Goal: Transaction & Acquisition: Download file/media

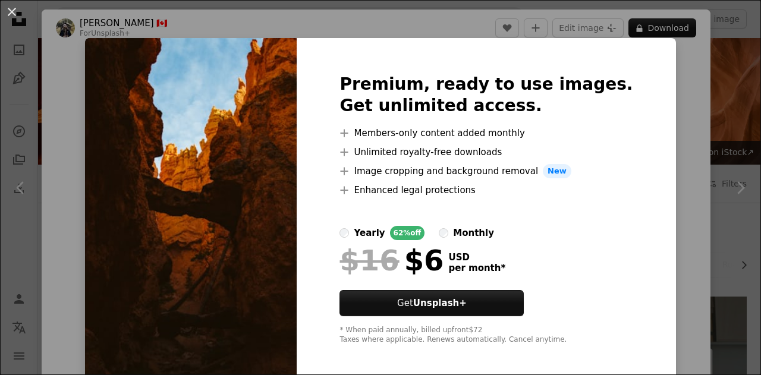
scroll to position [892, 0]
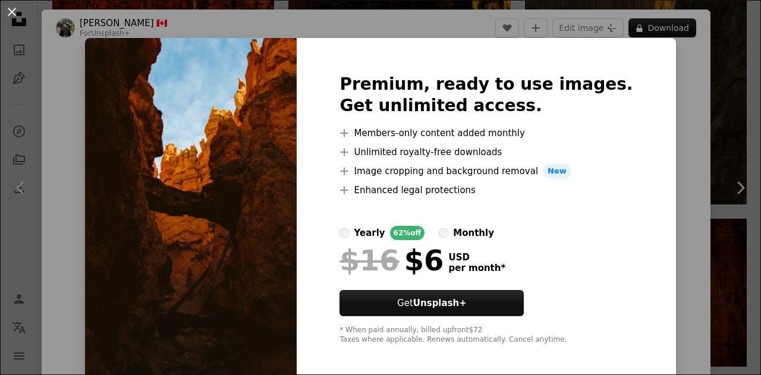
click at [732, 96] on div "An X shape Premium, ready to use images. Get unlimited access. A plus sign Memb…" at bounding box center [380, 187] width 761 height 375
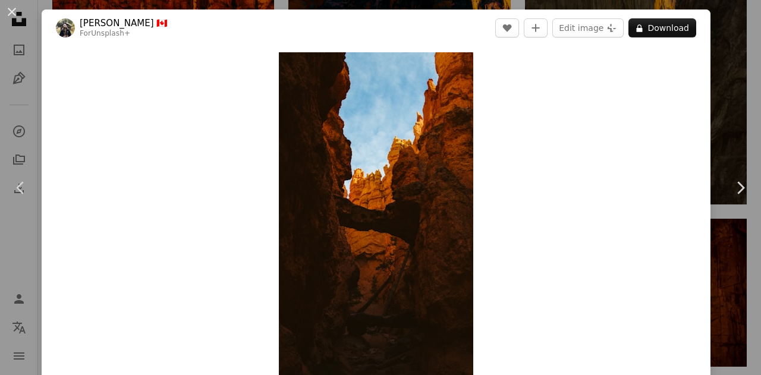
click at [731, 96] on div "An X shape Chevron left Chevron right [PERSON_NAME] 🇨🇦 For Unsplash+ A heart A …" at bounding box center [380, 187] width 761 height 375
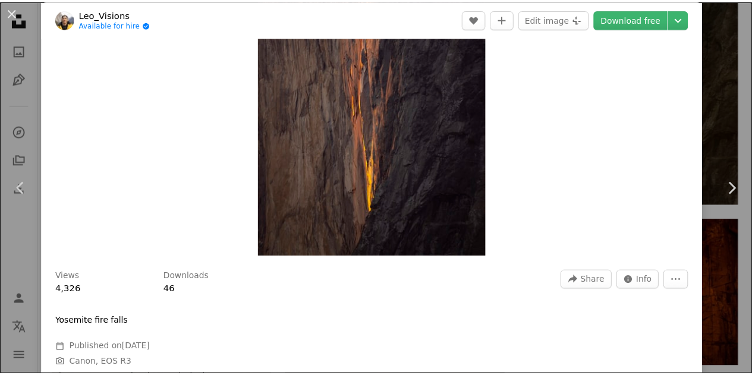
scroll to position [178, 0]
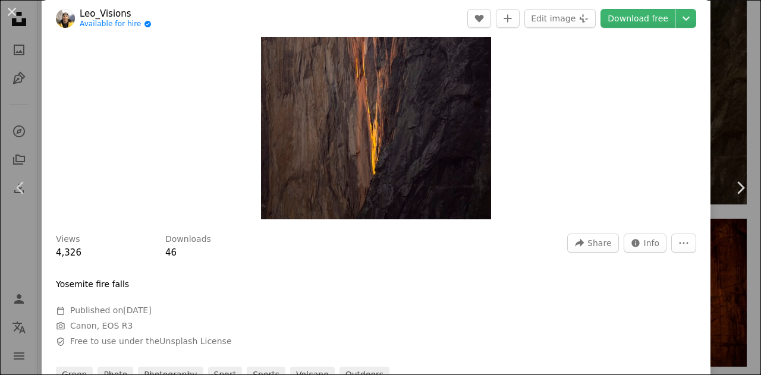
click at [729, 102] on div "An X shape Chevron left Chevron right Leo_Visions Available for hire A checkmar…" at bounding box center [380, 187] width 761 height 375
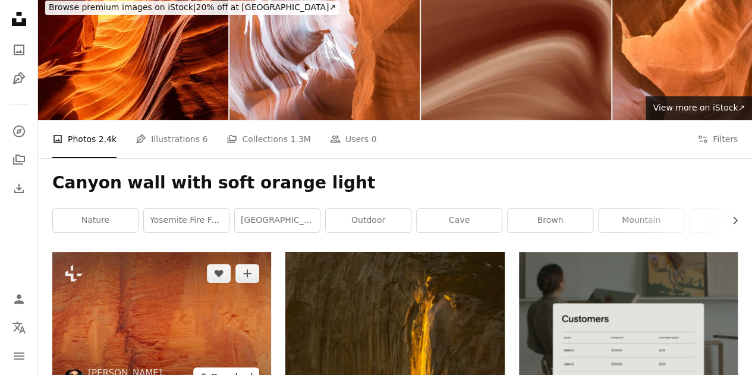
scroll to position [59, 0]
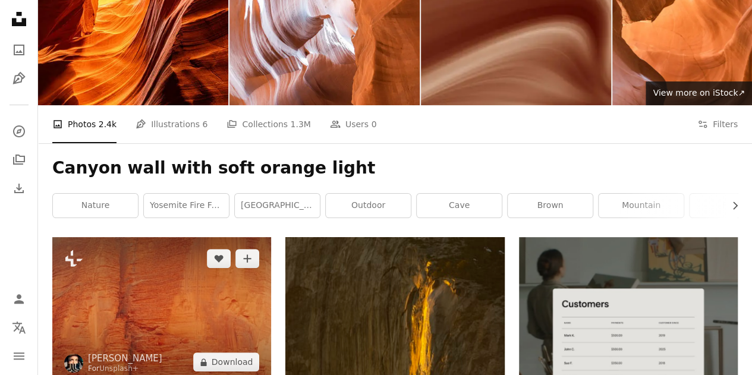
click at [201, 237] on img at bounding box center [161, 310] width 219 height 146
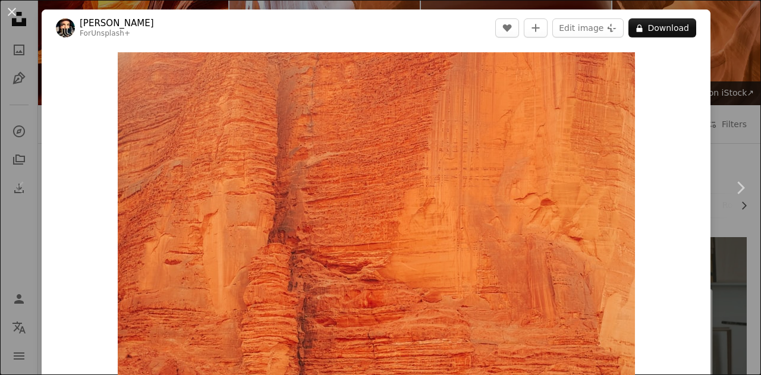
click at [741, 117] on div "An X shape Chevron left Chevron right [PERSON_NAME] For Unsplash+ A heart A plu…" at bounding box center [380, 187] width 761 height 375
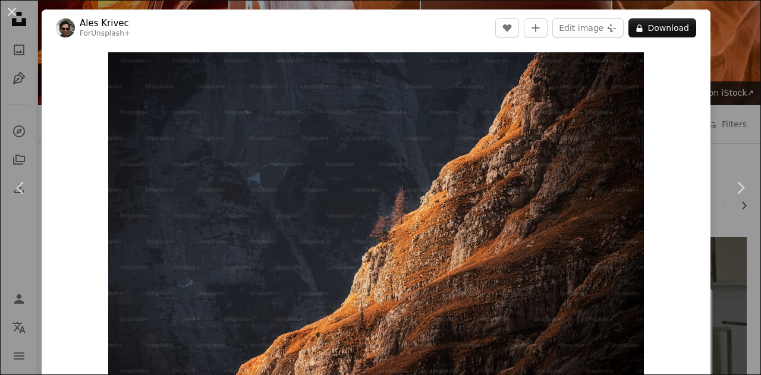
click at [722, 108] on div "An X shape Chevron left Chevron right Ales Krivec For Unsplash+ A heart A plus …" at bounding box center [380, 187] width 761 height 375
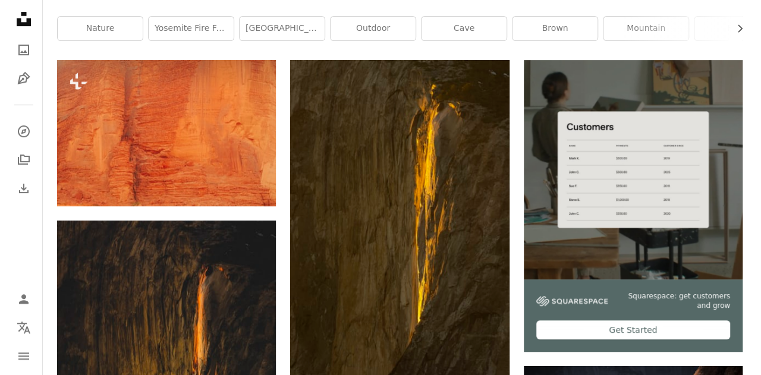
scroll to position [238, 0]
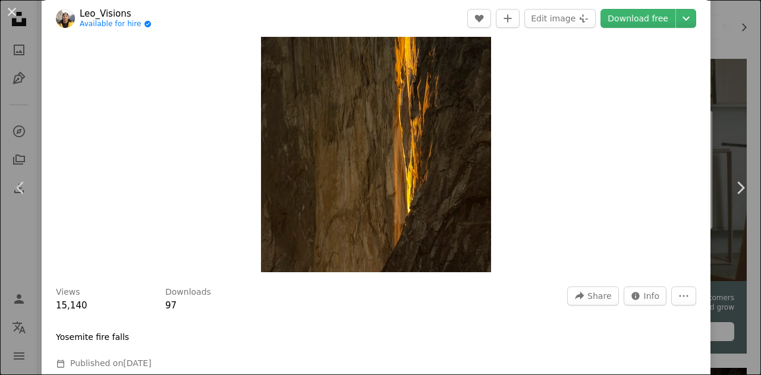
scroll to position [238, 0]
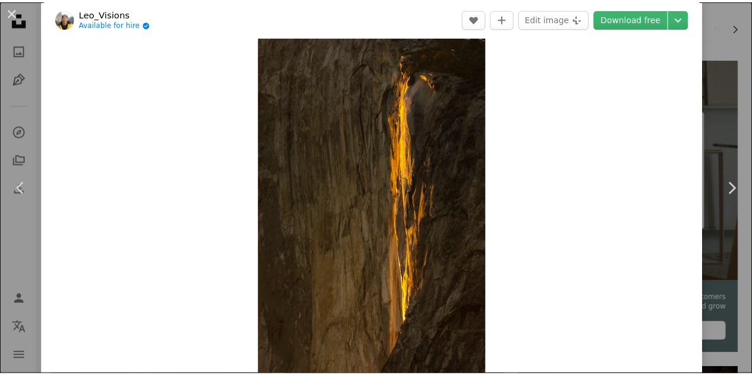
scroll to position [0, 0]
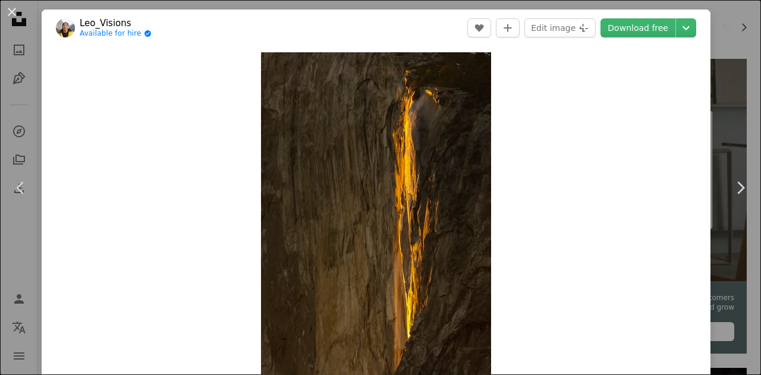
click at [715, 14] on div "An X shape Chevron left Chevron right Leo_Visions Available for hire A checkmar…" at bounding box center [380, 187] width 761 height 375
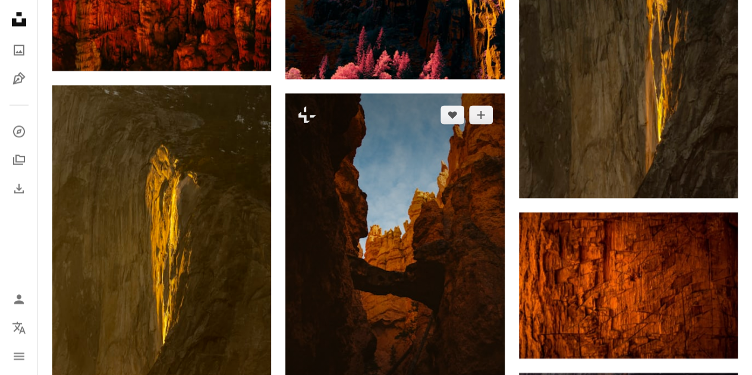
scroll to position [951, 0]
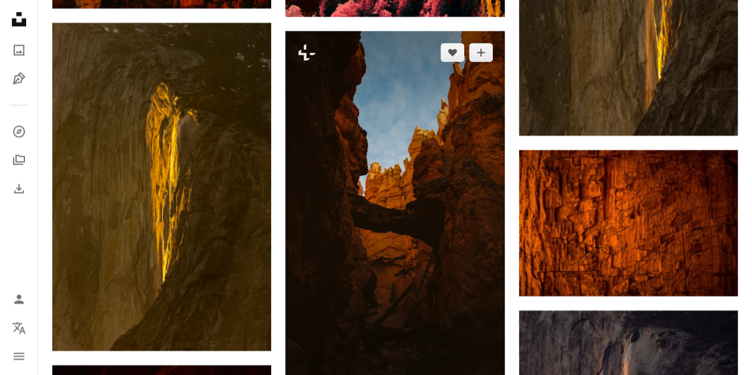
click at [401, 172] on img at bounding box center [394, 225] width 219 height 389
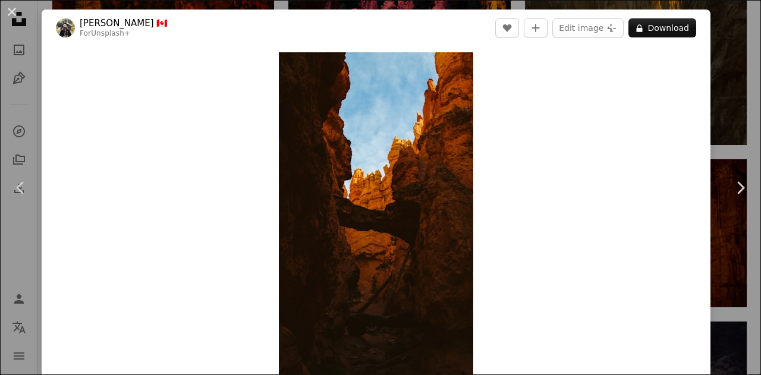
click at [719, 116] on div "An X shape Chevron left Chevron right [PERSON_NAME] 🇨🇦 For Unsplash+ A heart A …" at bounding box center [380, 187] width 761 height 375
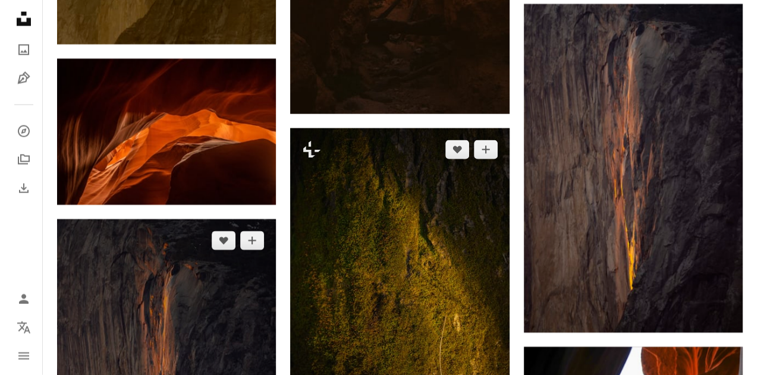
scroll to position [1427, 0]
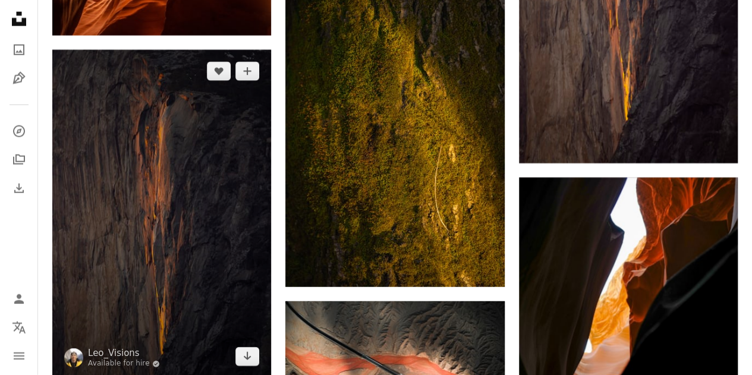
click at [137, 183] on img at bounding box center [161, 214] width 219 height 328
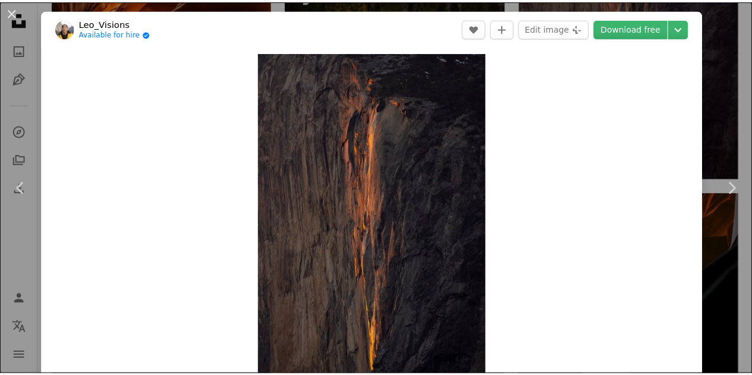
scroll to position [119, 0]
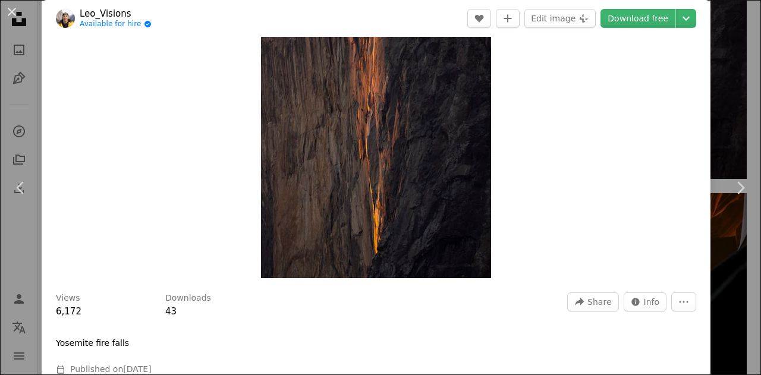
click at [722, 268] on div "An X shape Chevron left Chevron right Leo_Visions Available for hire A checkmar…" at bounding box center [380, 187] width 761 height 375
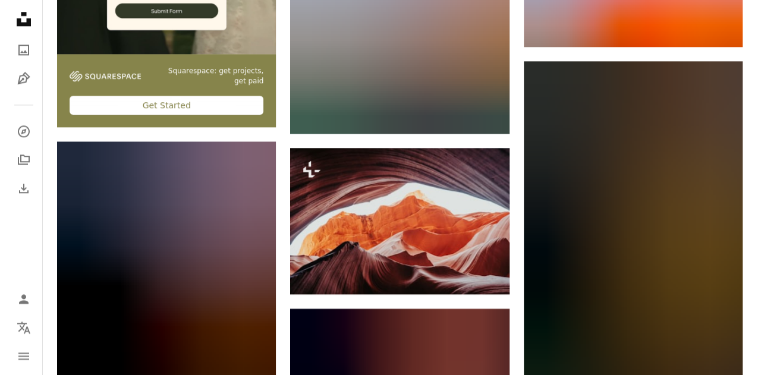
scroll to position [2913, 0]
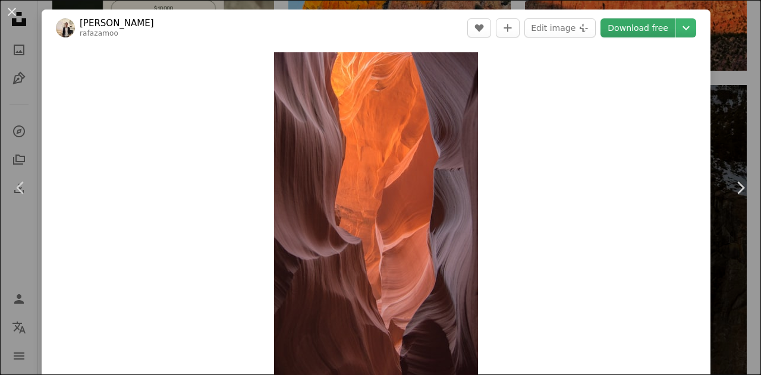
click at [639, 32] on link "Download free" at bounding box center [637, 27] width 75 height 19
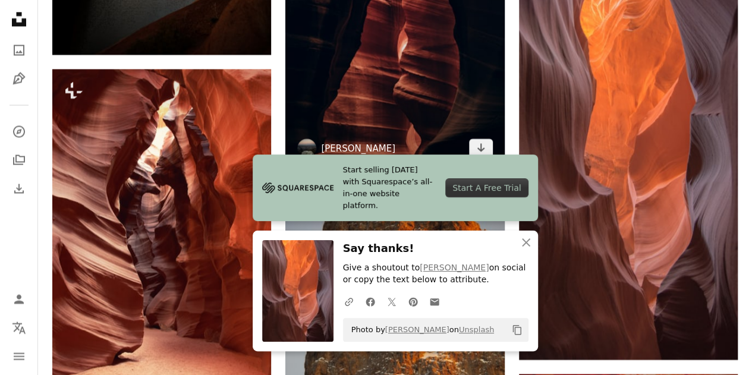
scroll to position [3329, 0]
